Goal: Information Seeking & Learning: Learn about a topic

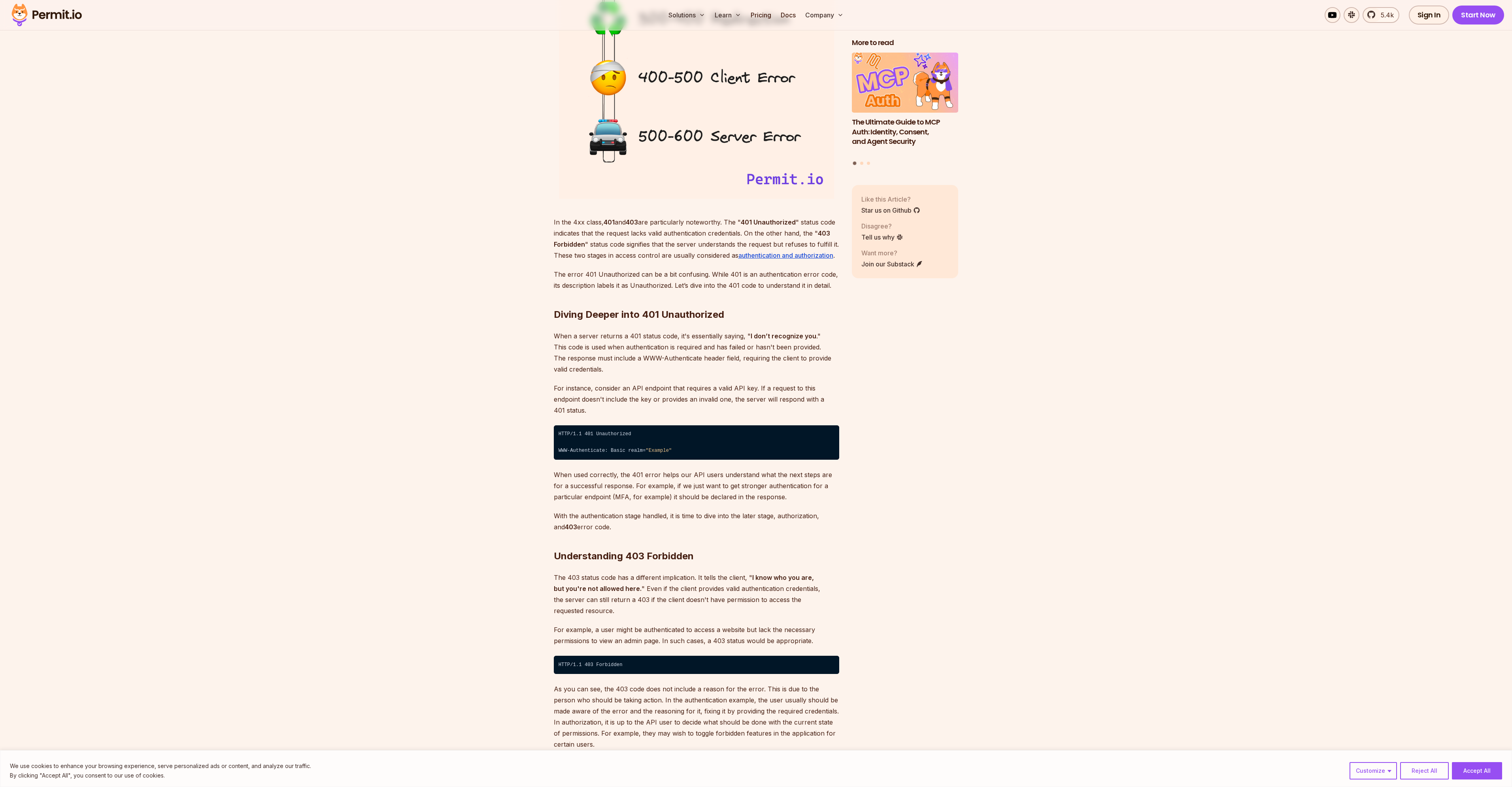
scroll to position [988, 0]
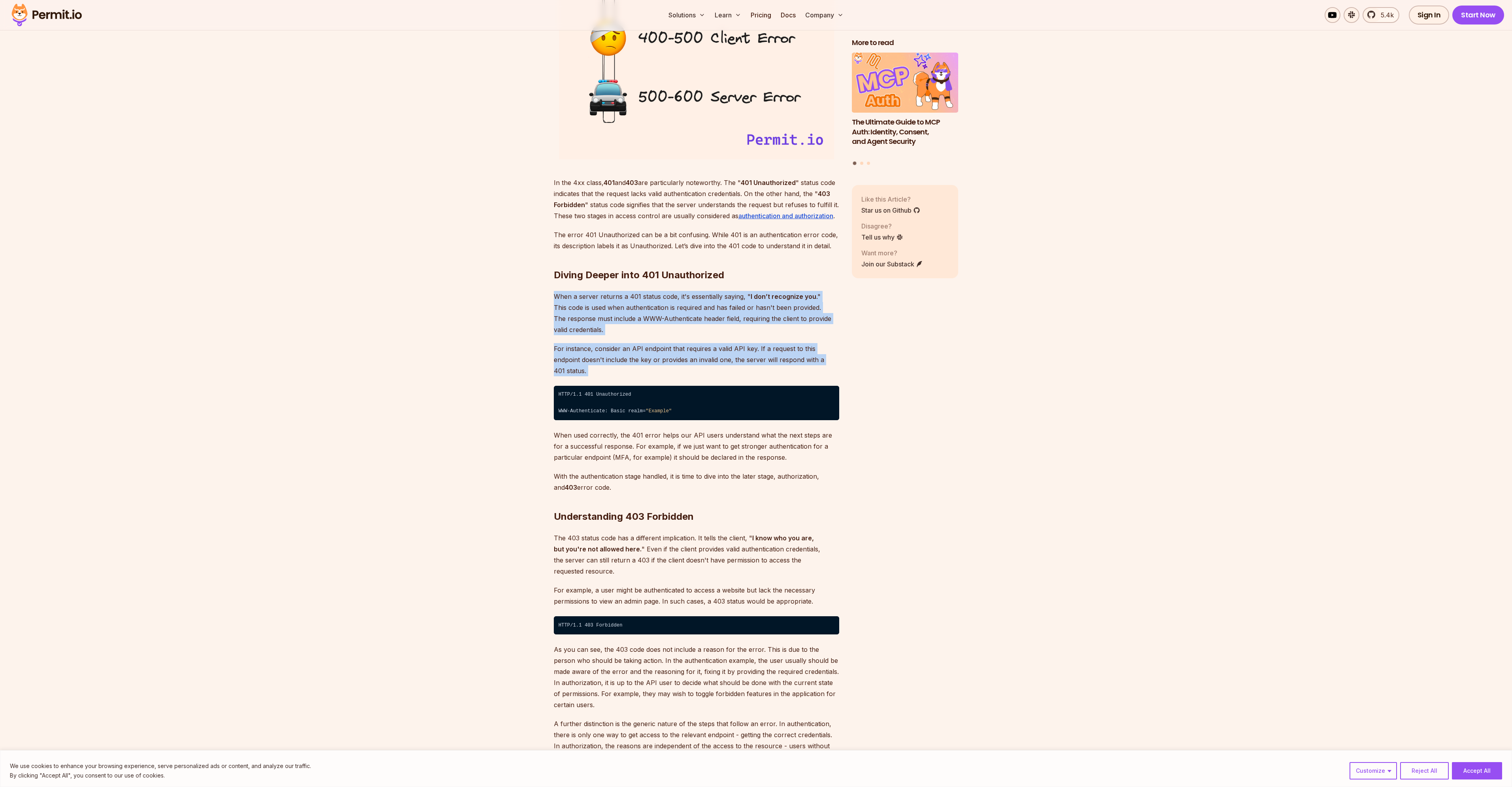
drag, startPoint x: 546, startPoint y: 300, endPoint x: 570, endPoint y: 342, distance: 48.4
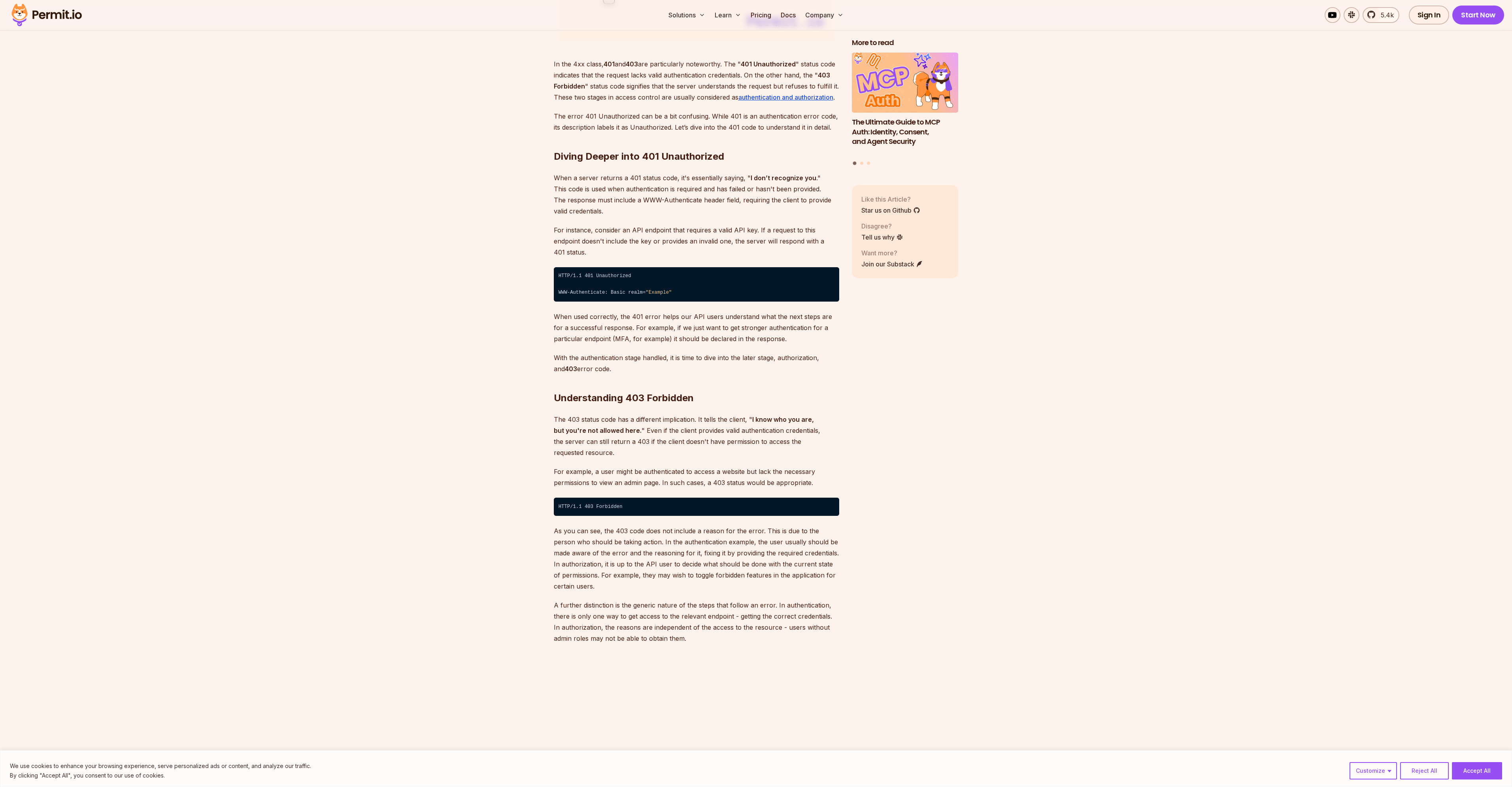
scroll to position [1146, 0]
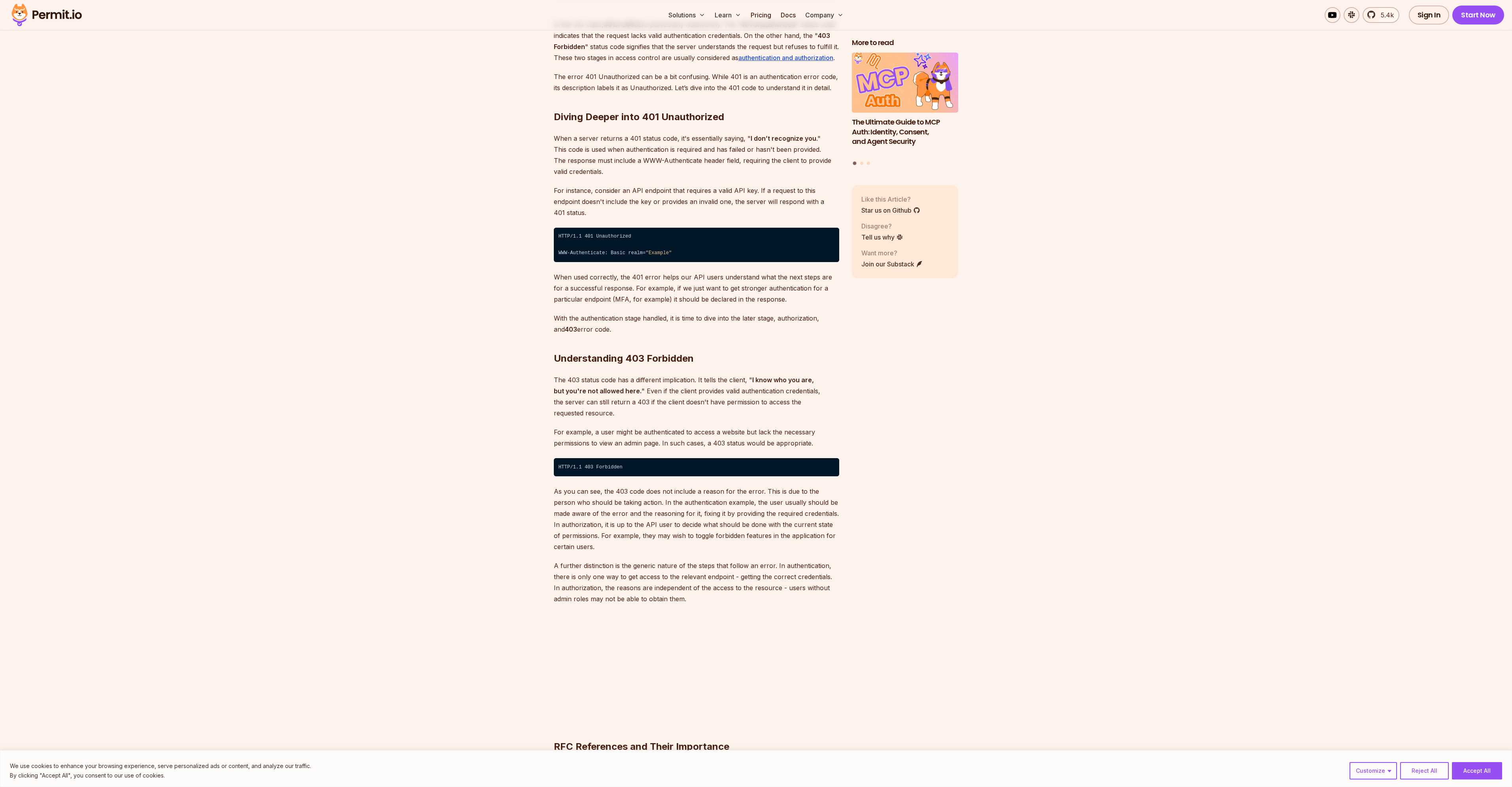
click at [562, 389] on p "The 403 status code has a different implication. It tells the client, " I know …" at bounding box center [697, 396] width 285 height 44
click at [571, 376] on strong "I know who you are, but you're not allowed here." at bounding box center [684, 385] width 260 height 19
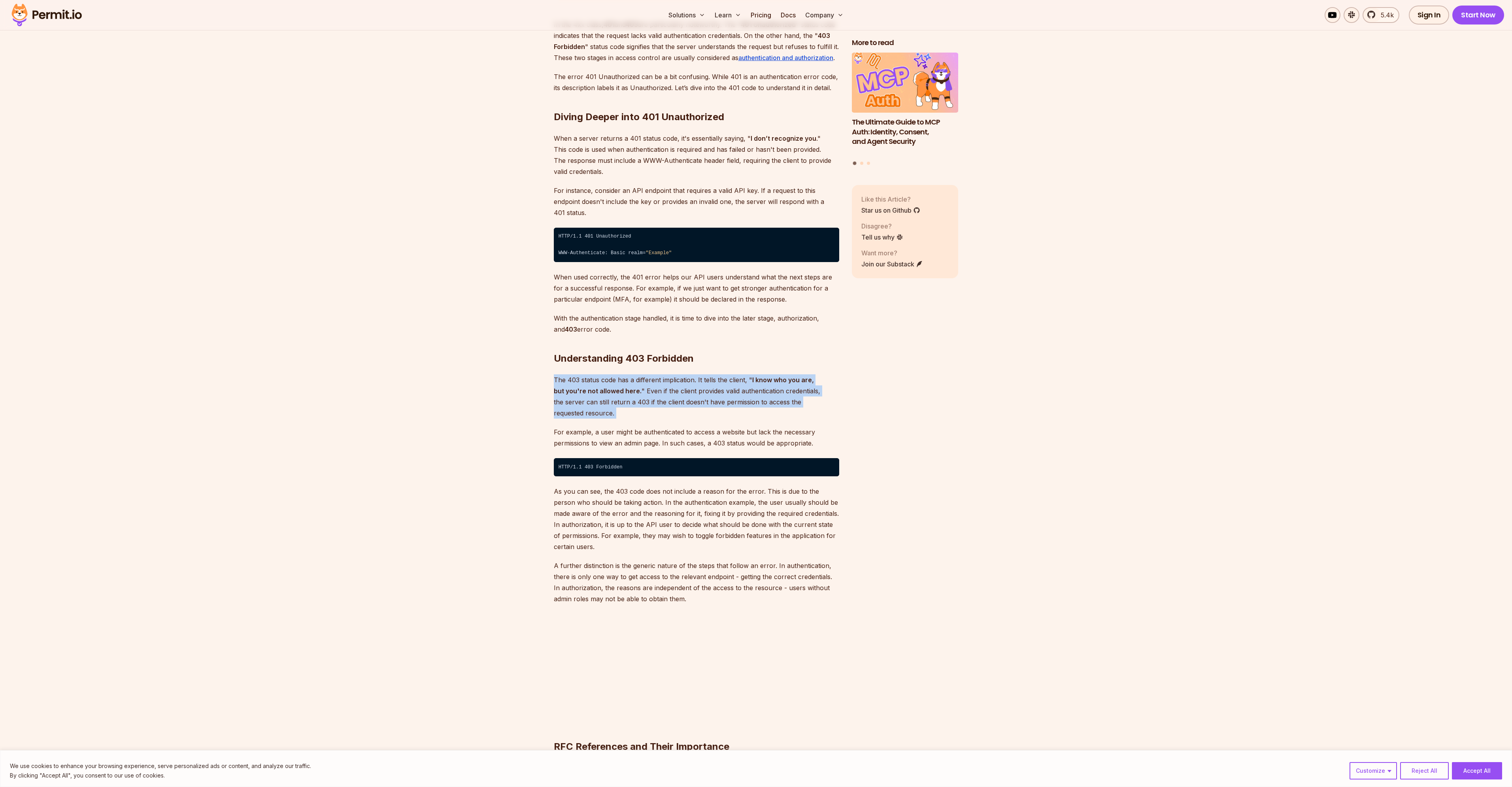
click at [571, 376] on strong "I know who you are, but you're not allowed here." at bounding box center [684, 385] width 260 height 19
click at [602, 374] on p "The 403 status code has a different implication. It tells the client, " I know …" at bounding box center [697, 396] width 285 height 44
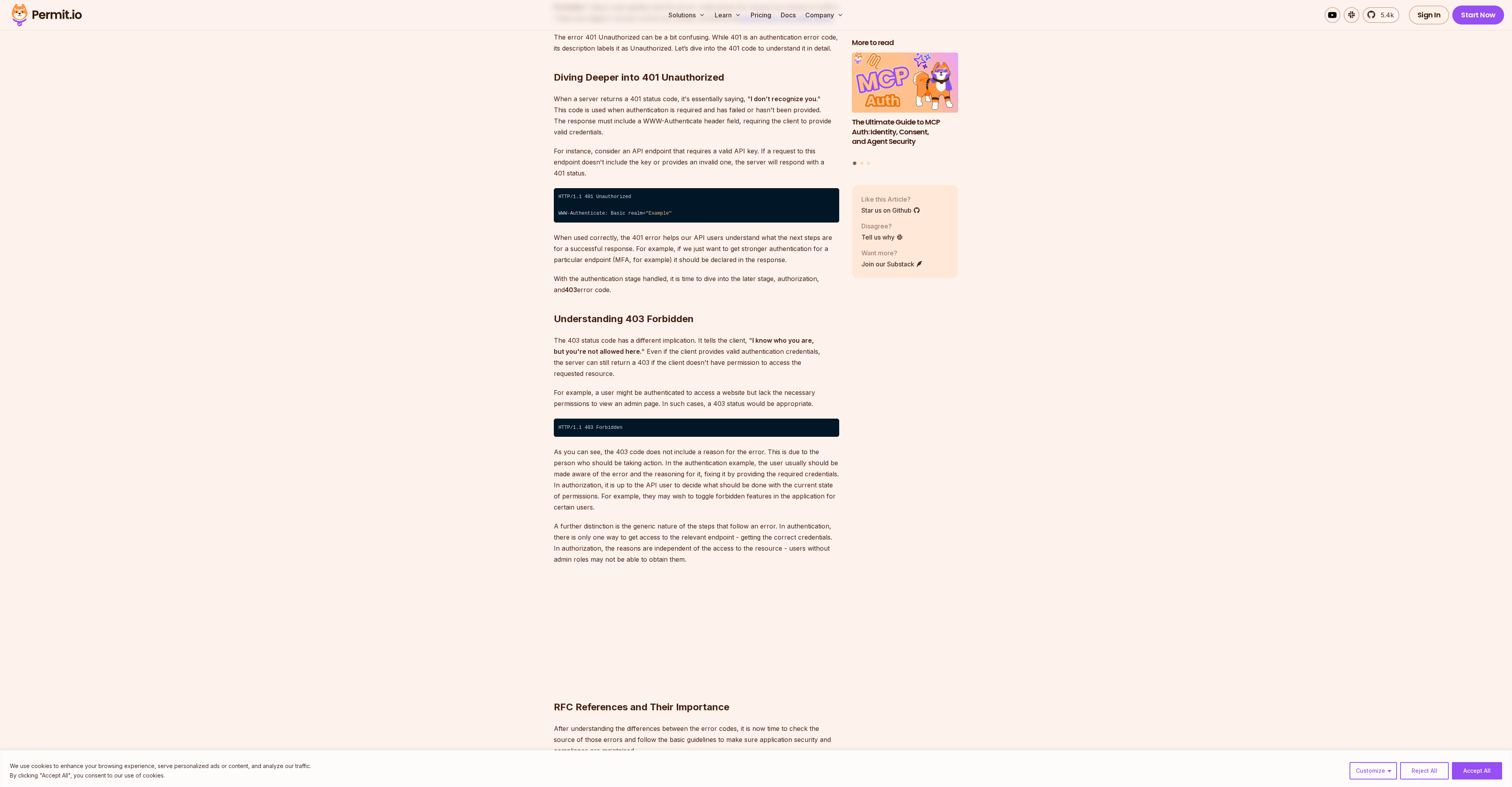
click at [615, 387] on p "For example, a user might be authenticated to access a website but lack the nec…" at bounding box center [697, 398] width 285 height 22
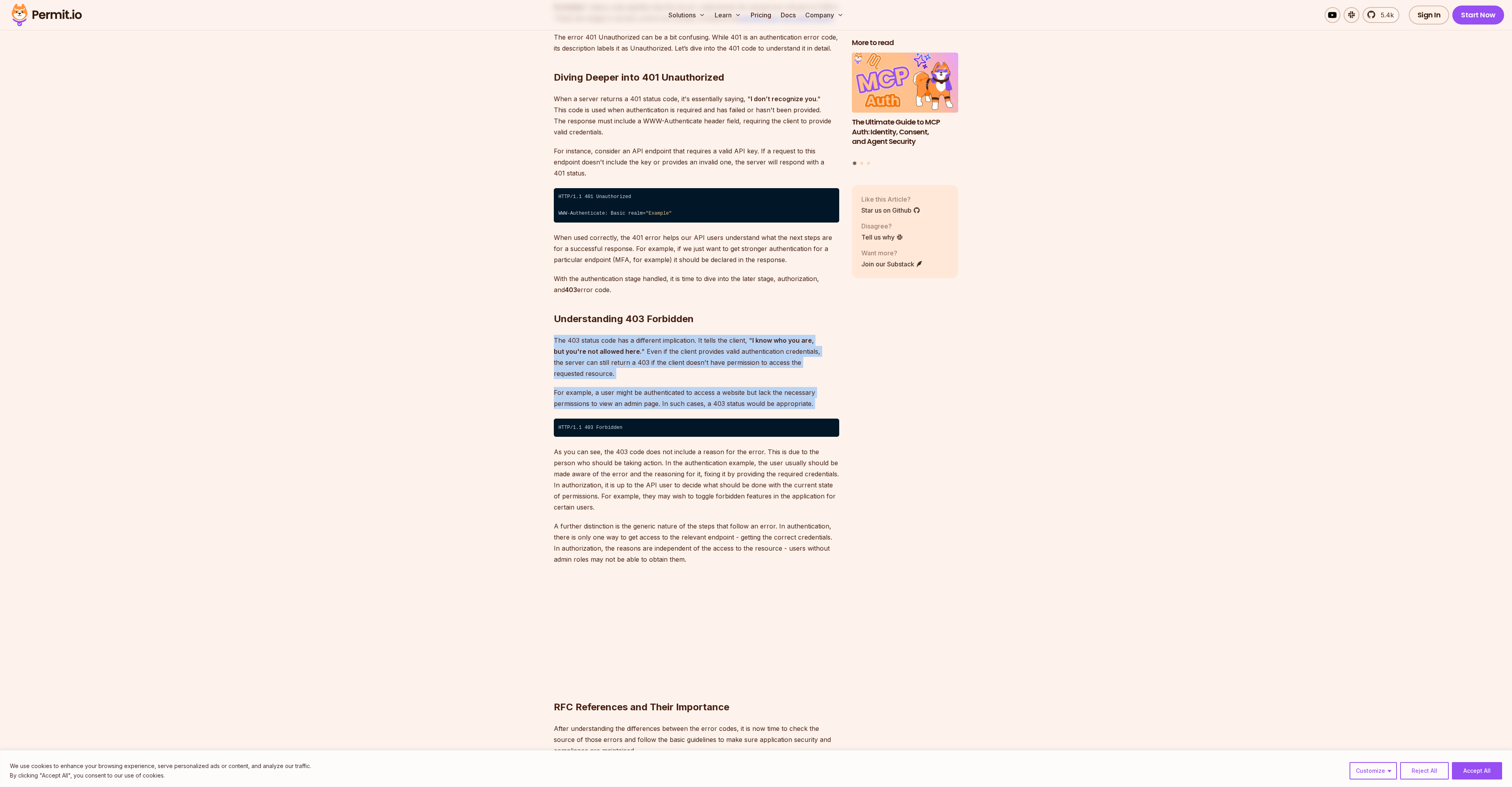
drag, startPoint x: 615, startPoint y: 377, endPoint x: 616, endPoint y: 351, distance: 26.0
click at [616, 351] on p "The 403 status code has a different implication. It tells the client, " I know …" at bounding box center [697, 356] width 285 height 44
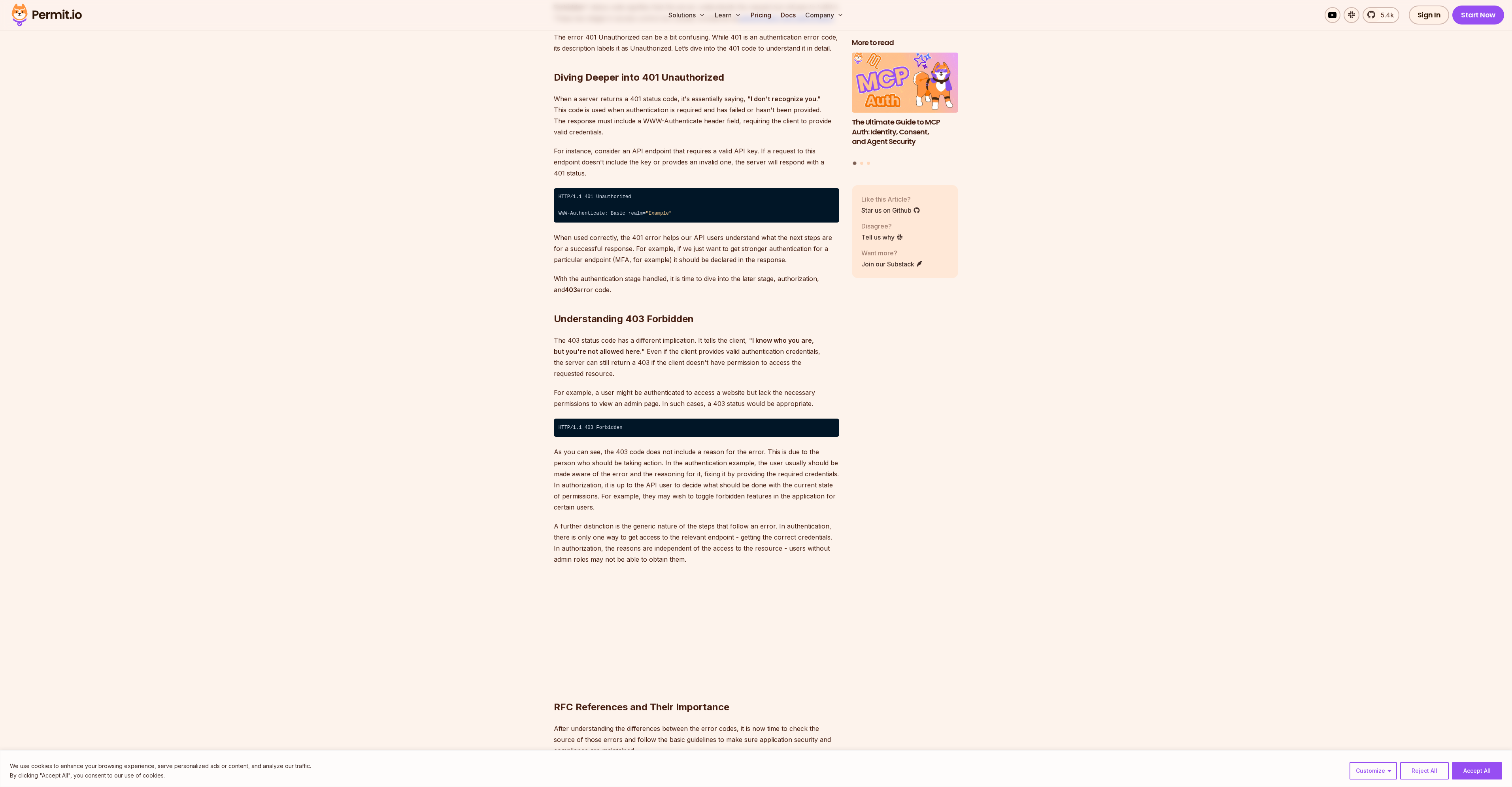
click at [616, 351] on p "The 403 status code has a different implication. It tells the client, " I know …" at bounding box center [697, 356] width 285 height 44
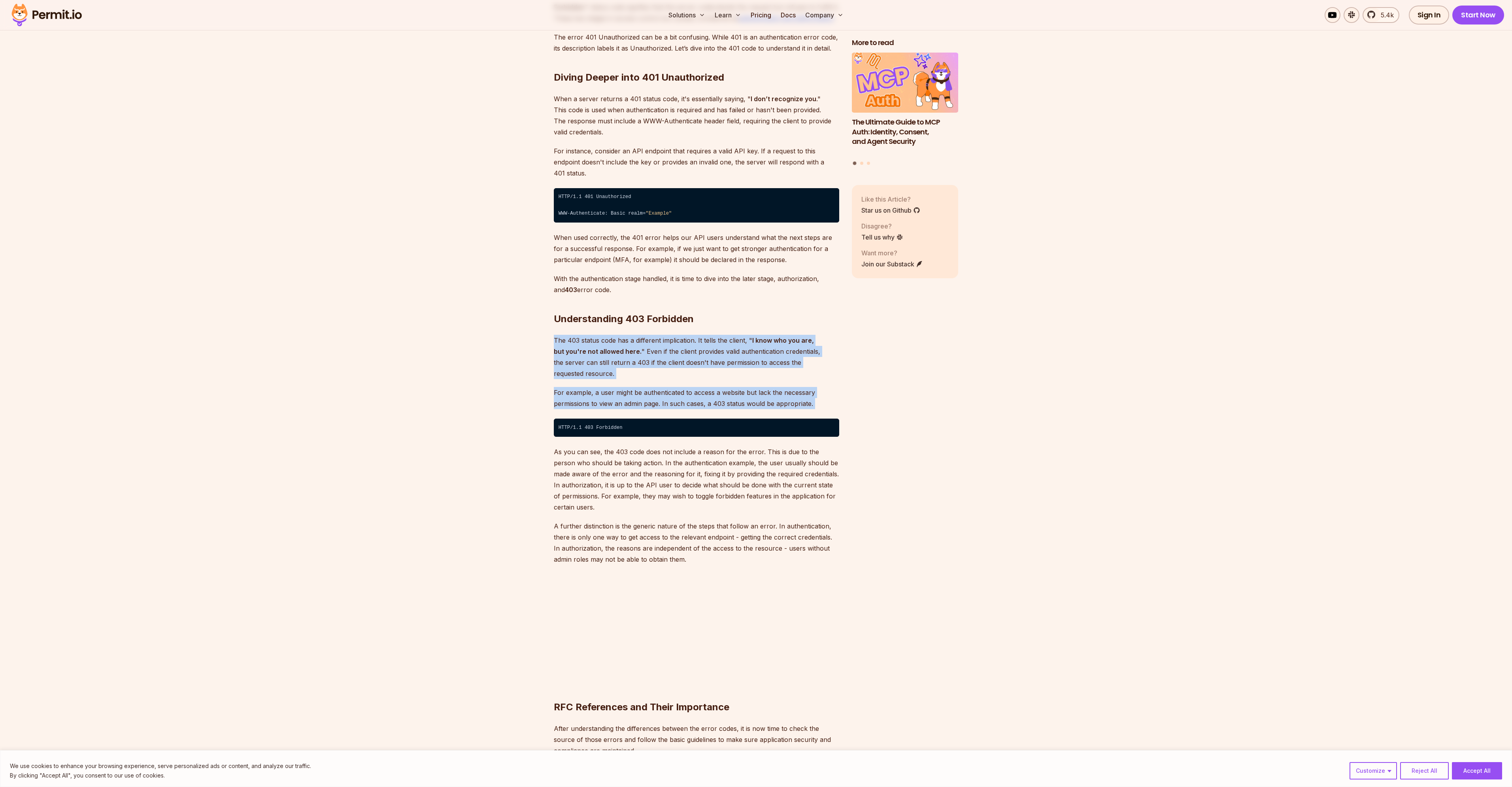
drag, startPoint x: 616, startPoint y: 351, endPoint x: 606, endPoint y: 384, distance: 34.5
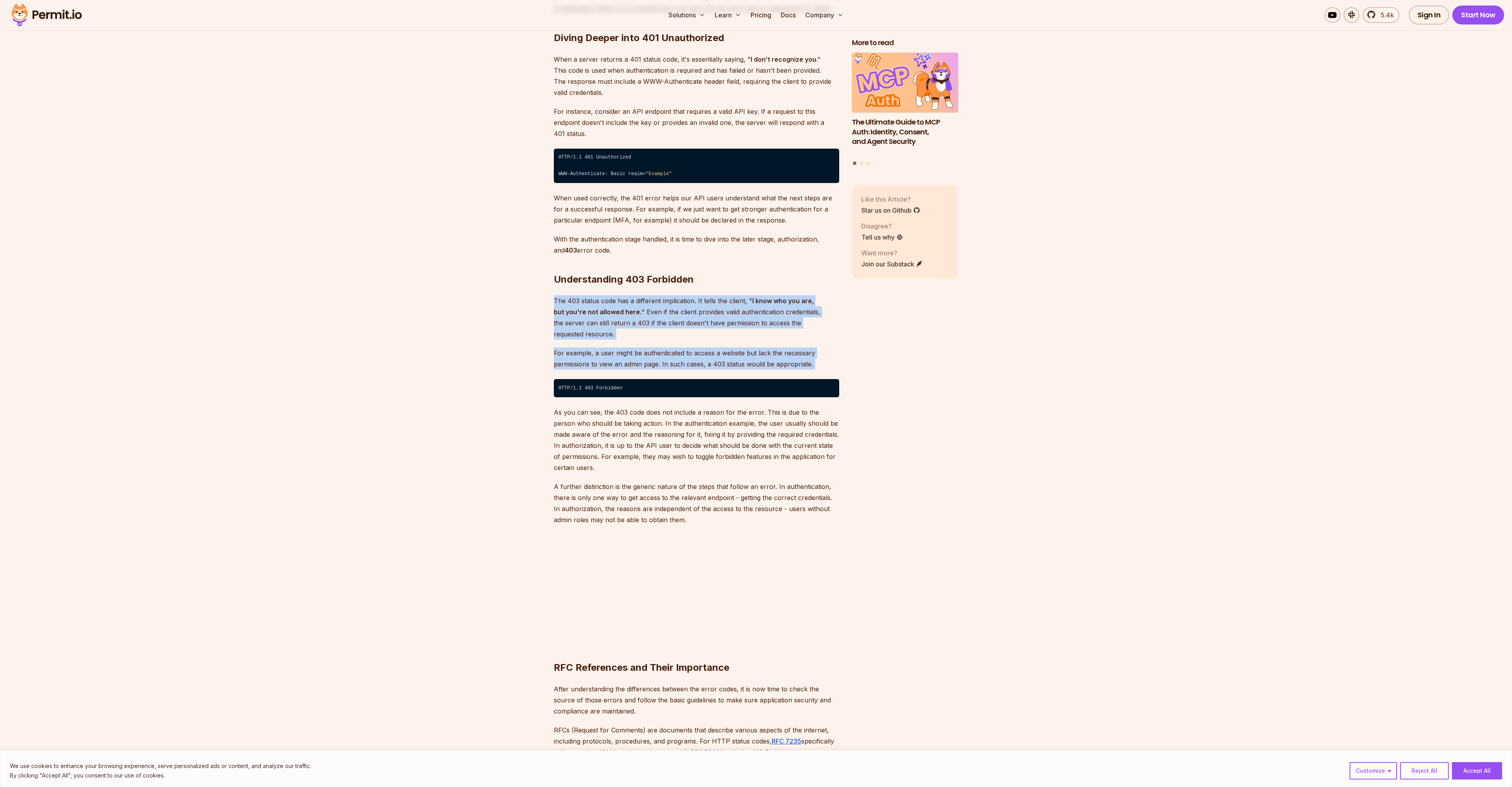
click at [566, 407] on p "As you can see, the 403 code does not include a reason for the error. This is d…" at bounding box center [697, 440] width 285 height 66
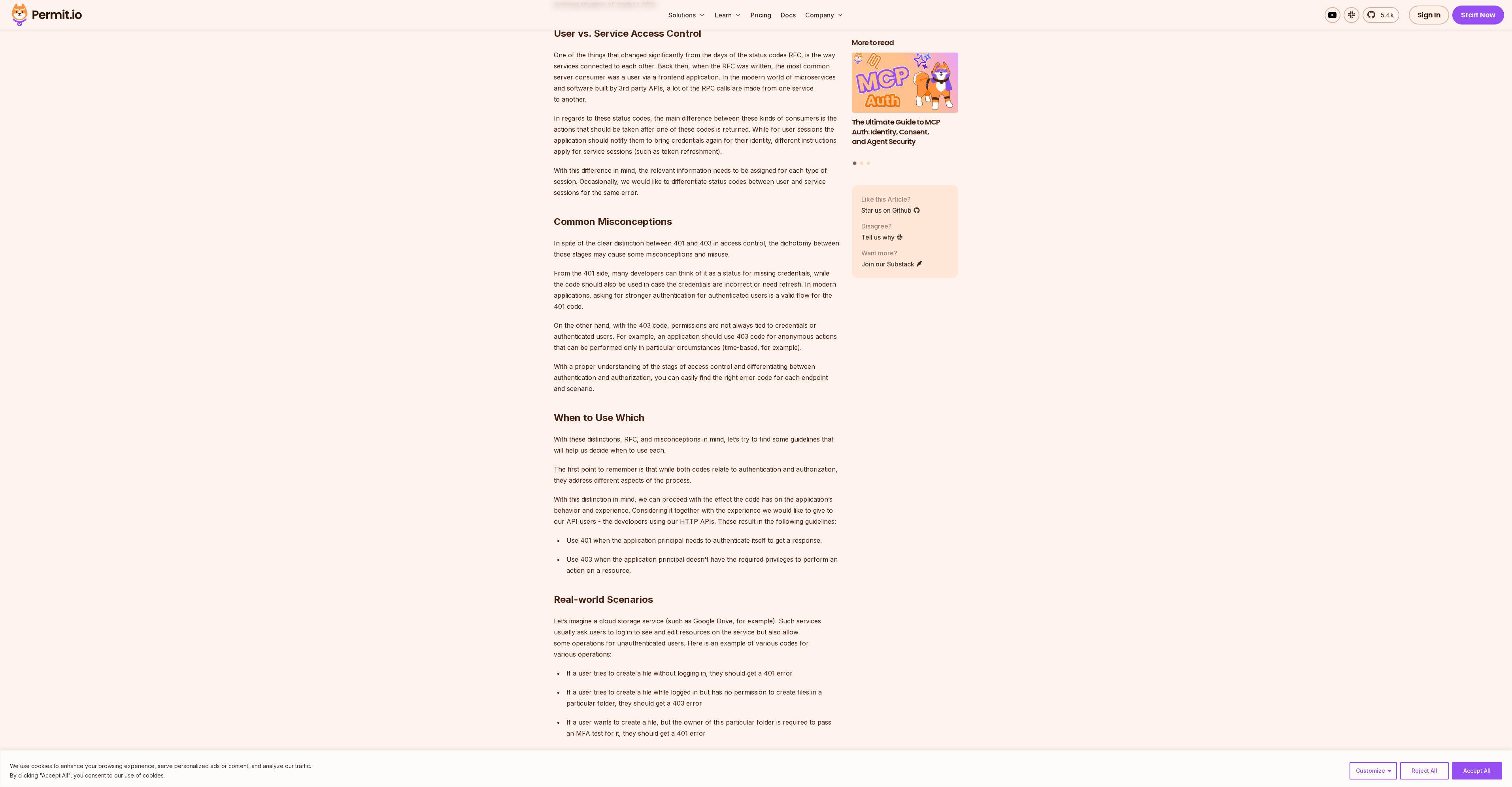
scroll to position [2095, 0]
